Goal: Transaction & Acquisition: Purchase product/service

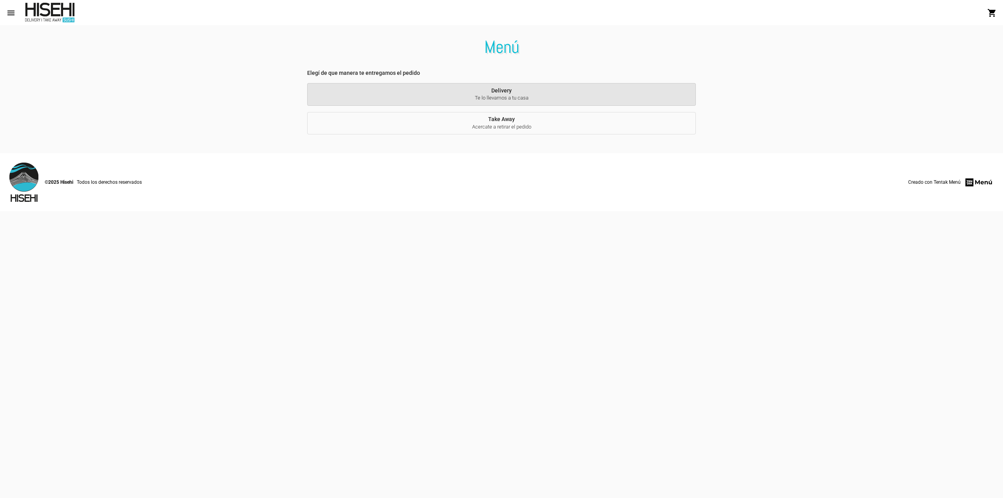
click at [572, 88] on button "Delivery Te lo llevamos a tu casa" at bounding box center [501, 94] width 389 height 23
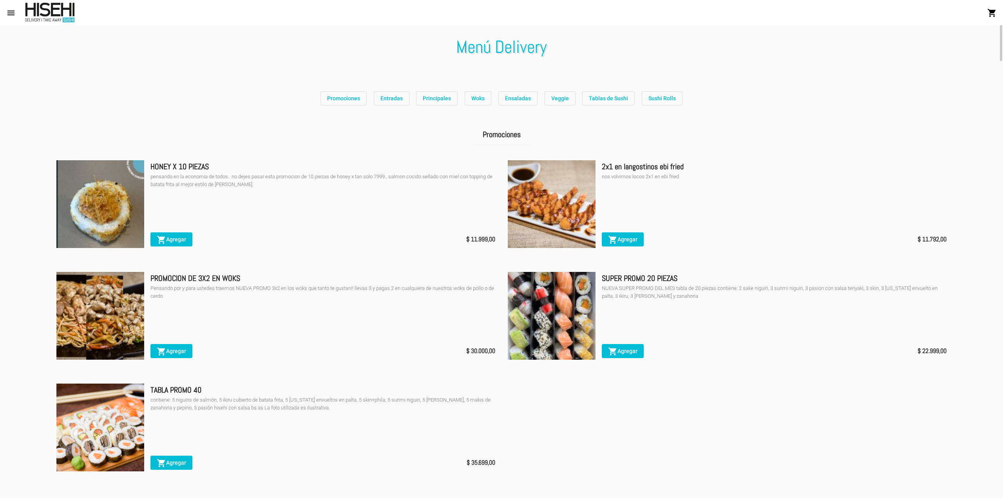
click at [665, 99] on span "Sushi Rolls" at bounding box center [661, 98] width 27 height 6
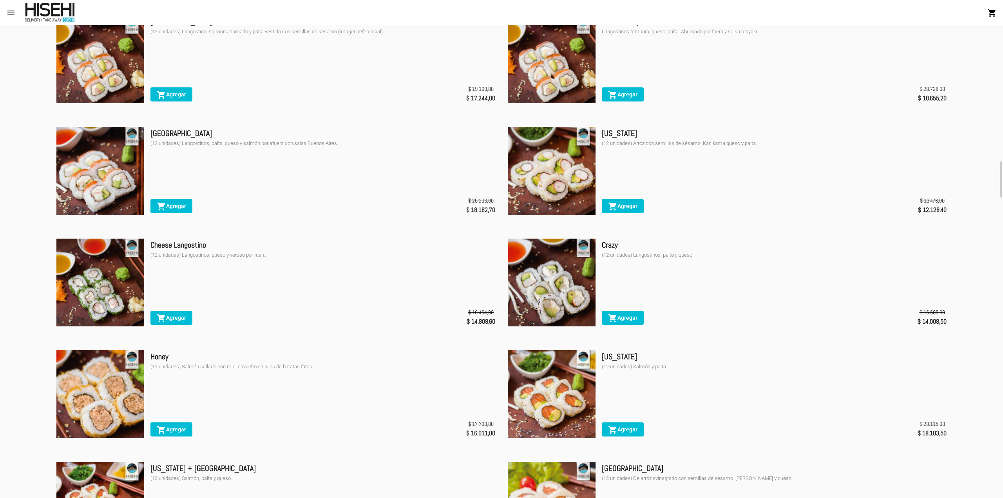
scroll to position [3685, 0]
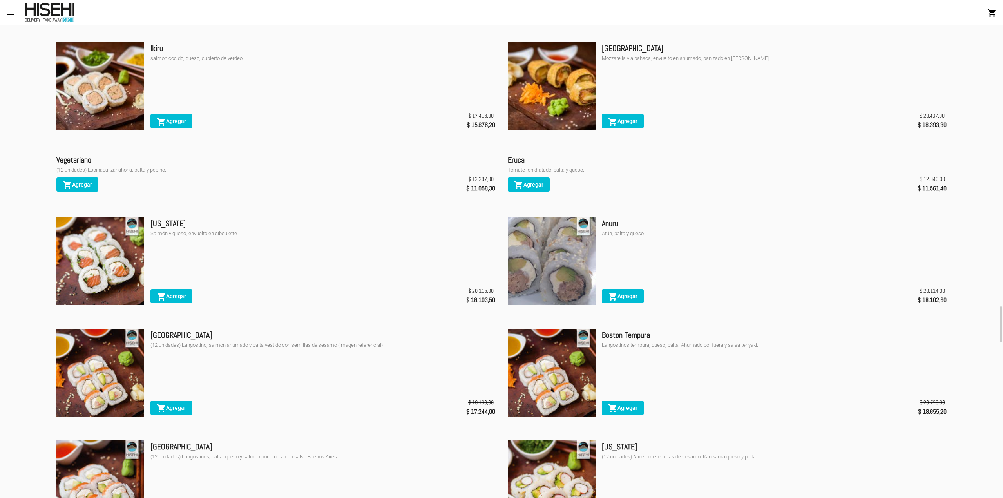
drag, startPoint x: 785, startPoint y: 55, endPoint x: 781, endPoint y: 42, distance: 13.5
drag, startPoint x: 600, startPoint y: 47, endPoint x: 817, endPoint y: 81, distance: 219.2
click at [817, 81] on div "Milano Mozzarella y albahaca, envuelto en ahumado, panizado en [PERSON_NAME]. s…" at bounding box center [727, 87] width 439 height 90
copy div "Milano Mozzarella y albahaca, envuelto en ahumado, panizado en [PERSON_NAME]."
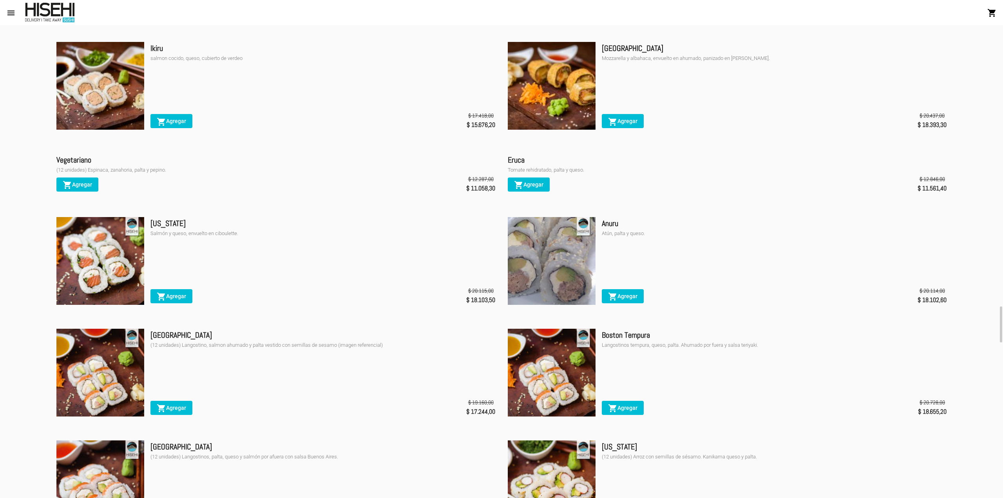
click at [700, 192] on div "shopping_cart Agregar $ 12.846,00 $ 11.561,40" at bounding box center [727, 184] width 439 height 21
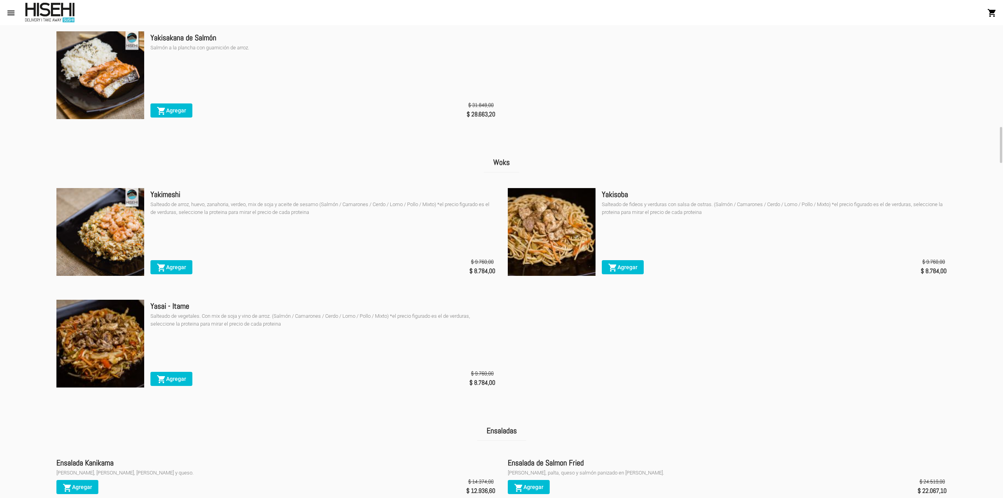
scroll to position [1022, 0]
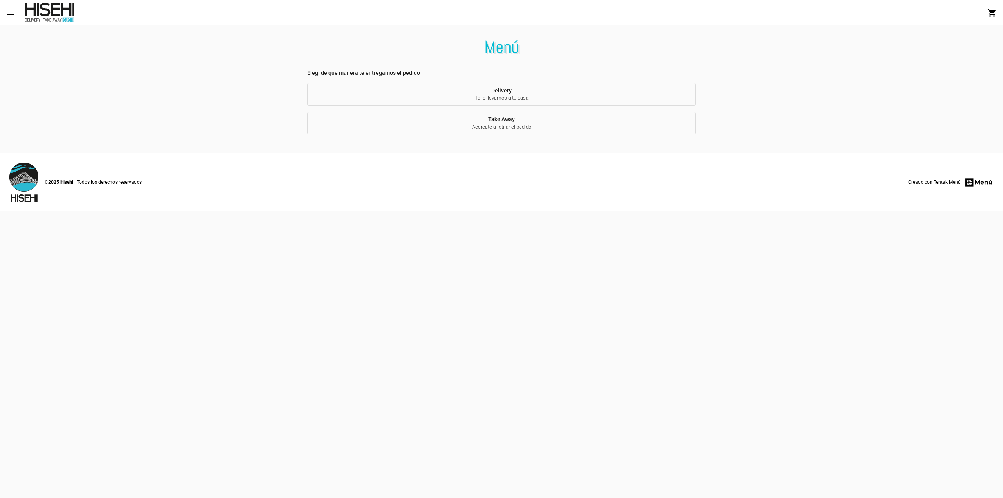
drag, startPoint x: 218, startPoint y: 105, endPoint x: 219, endPoint y: 114, distance: 9.1
click at [184, 94] on section "Elegí de que manera te entregamos el pedido Delivery Te lo llevamos a tu casa T…" at bounding box center [501, 111] width 1003 height 84
drag, startPoint x: 330, startPoint y: 109, endPoint x: 356, endPoint y: 117, distance: 27.5
click at [392, 85] on button "Delivery Te lo llevamos a tu casa" at bounding box center [501, 94] width 389 height 23
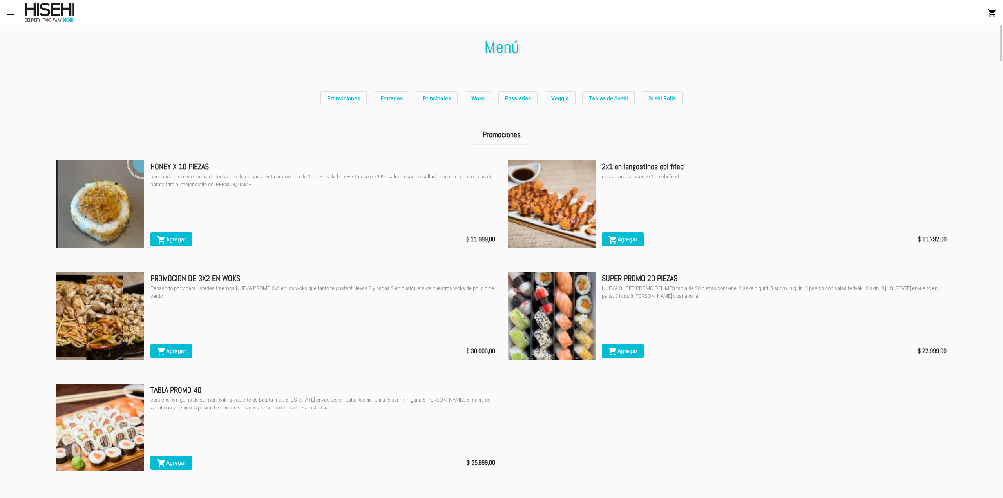
click at [655, 96] on span "Sushi Rolls" at bounding box center [661, 98] width 27 height 6
